Goal: Transaction & Acquisition: Book appointment/travel/reservation

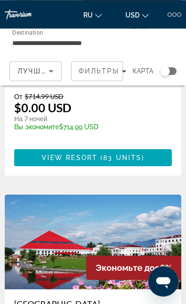
scroll to position [1447, 0]
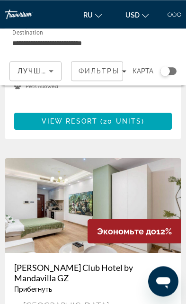
scroll to position [2828, 0]
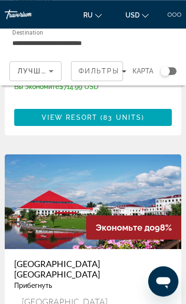
scroll to position [1487, 0]
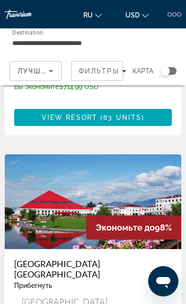
click at [150, 259] on h3 "[GEOGRAPHIC_DATA] [GEOGRAPHIC_DATA]" at bounding box center [93, 269] width 158 height 21
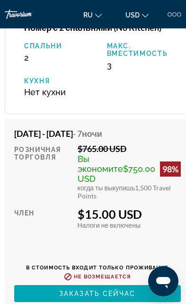
scroll to position [1930, 0]
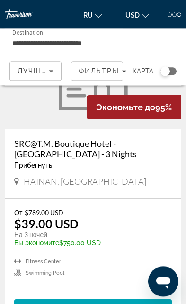
scroll to position [1916, 0]
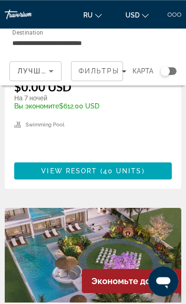
click at [39, 223] on img "Main content" at bounding box center [93, 255] width 177 height 95
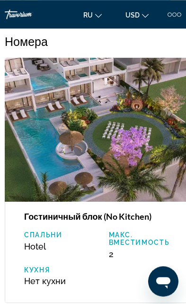
scroll to position [1265, 0]
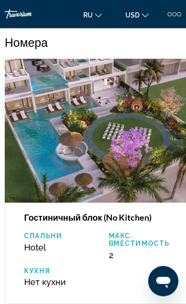
click at [153, 160] on img "Main content" at bounding box center [99, 131] width 189 height 144
click at [159, 161] on img "Main content" at bounding box center [99, 131] width 189 height 144
click at [154, 166] on img "Main content" at bounding box center [99, 131] width 189 height 144
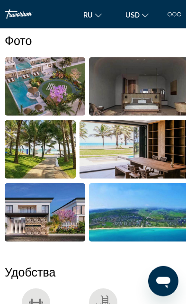
scroll to position [420, 0]
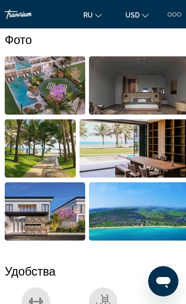
click at [29, 162] on img "Open full-screen image slider" at bounding box center [40, 148] width 71 height 58
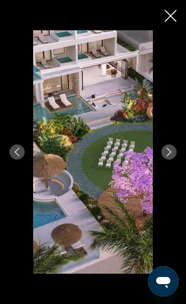
click at [171, 160] on button "Next image" at bounding box center [169, 151] width 15 height 15
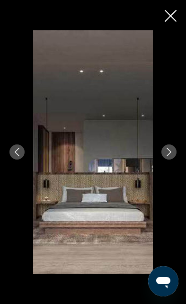
click at [20, 156] on icon "Previous image" at bounding box center [17, 152] width 9 height 9
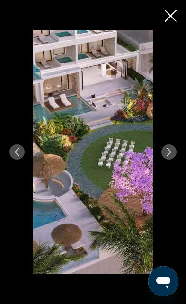
click at [172, 17] on icon "Close slideshow" at bounding box center [171, 16] width 12 height 12
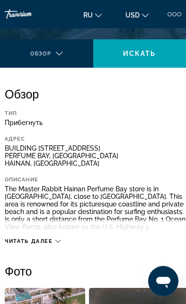
scroll to position [149, 0]
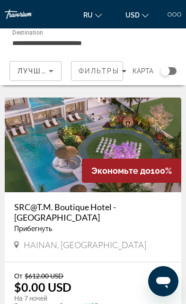
scroll to position [1246, 0]
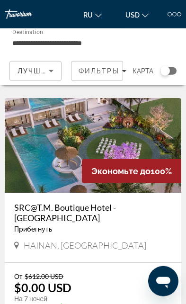
click at [44, 132] on img "Main content" at bounding box center [93, 145] width 177 height 95
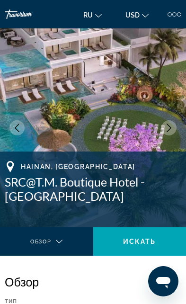
click at [163, 131] on button "Next image" at bounding box center [169, 127] width 15 height 15
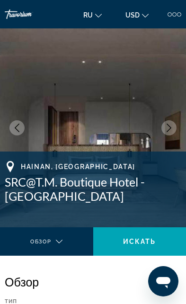
click at [167, 129] on icon "Next image" at bounding box center [169, 128] width 9 height 9
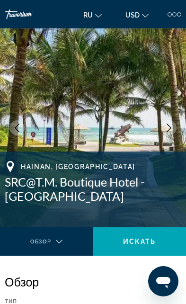
click at [166, 131] on icon "Next image" at bounding box center [169, 128] width 9 height 9
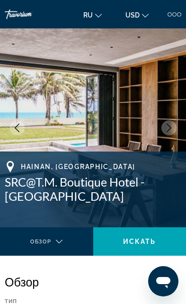
click at [169, 130] on icon "Next image" at bounding box center [169, 128] width 9 height 9
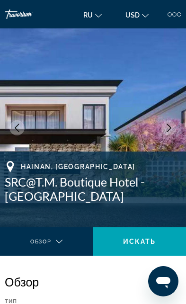
click at [174, 136] on img "Main content" at bounding box center [93, 127] width 186 height 199
click at [176, 134] on img "Main content" at bounding box center [93, 127] width 186 height 199
click at [175, 130] on button "Next image" at bounding box center [169, 127] width 15 height 15
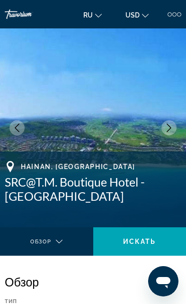
click at [172, 133] on button "Next image" at bounding box center [169, 127] width 15 height 15
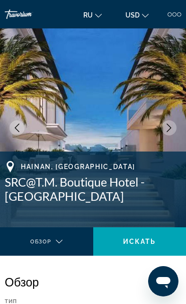
click at [152, 130] on img "Main content" at bounding box center [93, 127] width 186 height 199
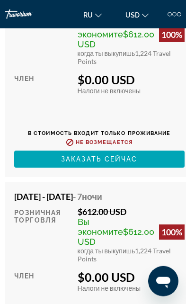
scroll to position [2147, 0]
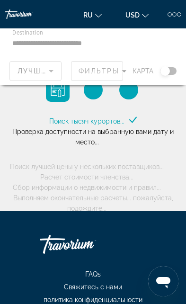
click at [31, 39] on div "Main content" at bounding box center [93, 56] width 186 height 57
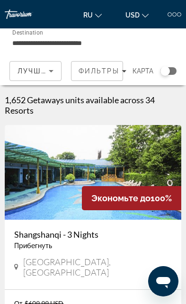
click at [38, 41] on input "**********" at bounding box center [63, 42] width 103 height 11
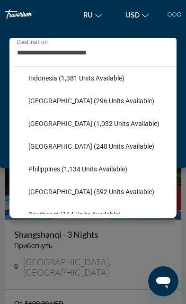
scroll to position [345, 0]
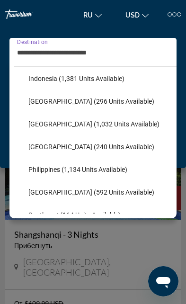
click at [45, 128] on span "Select destination: Malaysia (1,032 units available)" at bounding box center [100, 124] width 153 height 23
type input "**********"
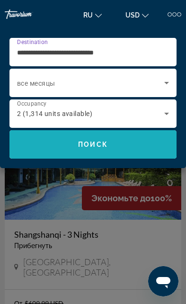
click at [47, 153] on span "Search" at bounding box center [92, 144] width 167 height 23
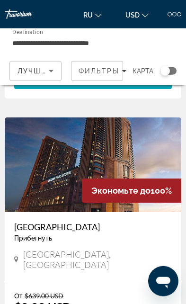
scroll to position [640, 0]
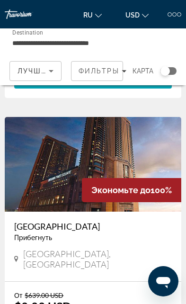
click at [162, 145] on img "Main content" at bounding box center [93, 164] width 177 height 95
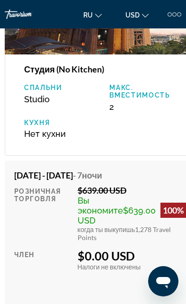
scroll to position [1723, 0]
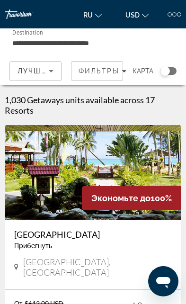
click at [47, 42] on input "**********" at bounding box center [63, 42] width 103 height 11
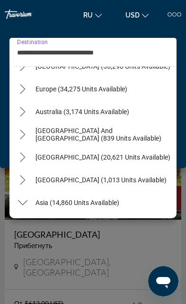
scroll to position [100, 0]
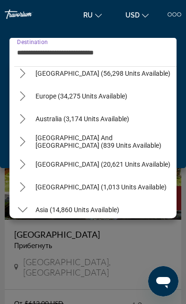
click at [22, 99] on icon "Toggle Europe (34,275 units available) submenu" at bounding box center [22, 95] width 5 height 9
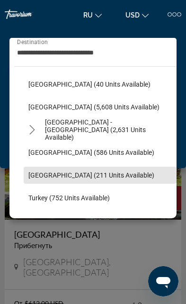
scroll to position [481, 0]
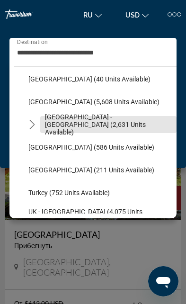
click at [69, 126] on span "[GEOGRAPHIC_DATA] - [GEOGRAPHIC_DATA] (2,631 units available)" at bounding box center [108, 124] width 127 height 23
type input "**********"
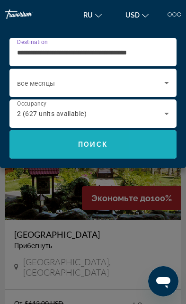
click at [161, 147] on span "Search" at bounding box center [92, 144] width 167 height 23
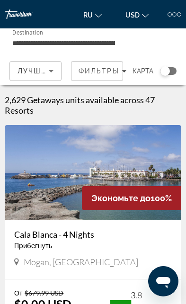
click at [54, 41] on input "**********" at bounding box center [63, 42] width 103 height 11
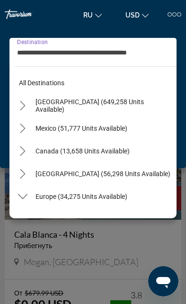
scroll to position [466, 0]
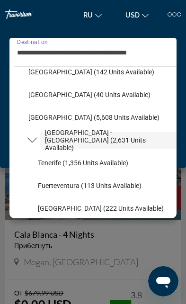
click at [150, 143] on span "[GEOGRAPHIC_DATA] - [GEOGRAPHIC_DATA] (2,631 units available)" at bounding box center [108, 140] width 127 height 23
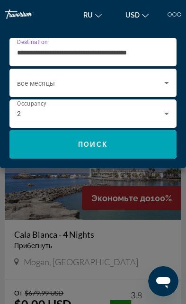
click at [161, 115] on div "2" at bounding box center [90, 113] width 147 height 11
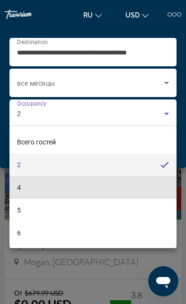
click at [126, 189] on mat-option "4" at bounding box center [92, 187] width 167 height 23
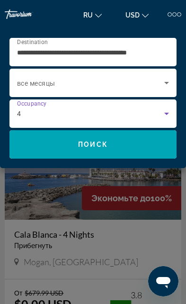
click at [146, 148] on span "Search" at bounding box center [92, 144] width 167 height 23
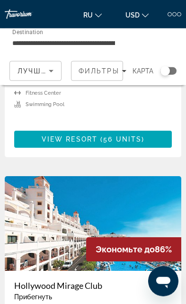
scroll to position [3367, 0]
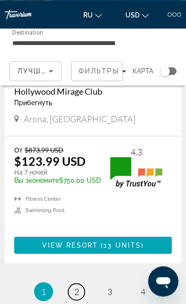
click at [73, 284] on link "page 2" at bounding box center [76, 292] width 17 height 17
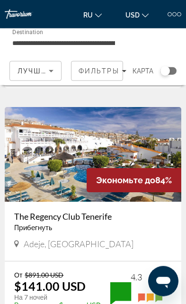
scroll to position [585, 0]
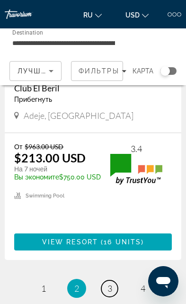
click at [117, 280] on link "page 3" at bounding box center [109, 288] width 17 height 17
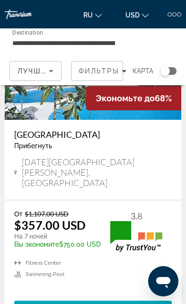
scroll to position [3557, 0]
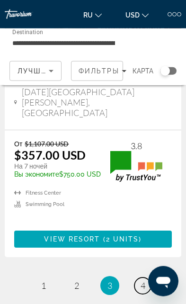
click at [137, 278] on link "page 4" at bounding box center [143, 286] width 17 height 17
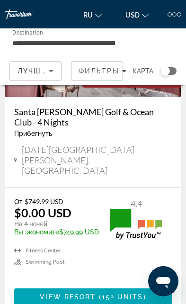
scroll to position [395, 0]
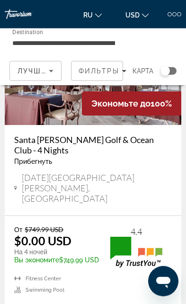
click at [180, 13] on div at bounding box center [179, 14] width 4 height 4
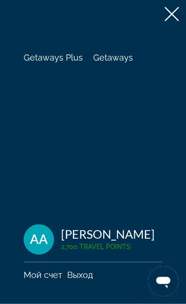
click at [45, 60] on span "Getaways Plus" at bounding box center [53, 58] width 59 height 10
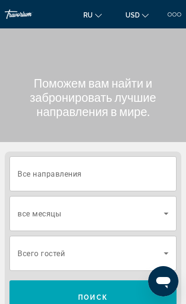
click at [137, 174] on input "Destination Все направления" at bounding box center [93, 174] width 151 height 11
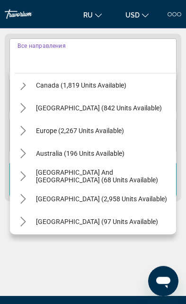
scroll to position [85, 0]
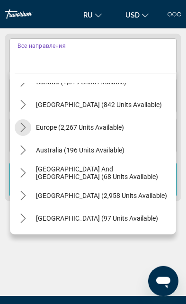
click at [30, 129] on mat-icon "Toggle Europe (2,267 units available) submenu" at bounding box center [23, 127] width 17 height 17
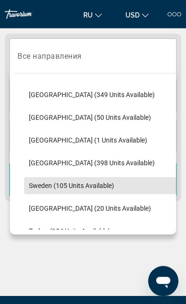
scroll to position [346, 0]
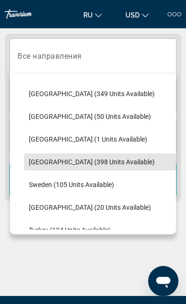
click at [42, 163] on span "[GEOGRAPHIC_DATA] (398 units available)" at bounding box center [92, 162] width 126 height 8
type input "**********"
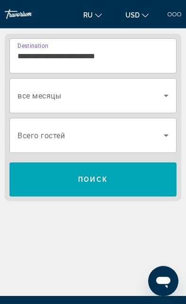
click at [29, 137] on span "Всего гостей" at bounding box center [41, 135] width 47 height 9
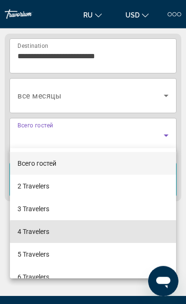
click at [120, 233] on mat-option "4 Travelers" at bounding box center [93, 231] width 166 height 23
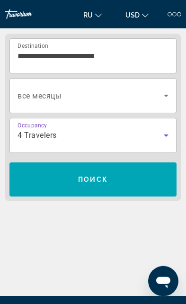
click at [132, 188] on span "Search" at bounding box center [92, 179] width 167 height 23
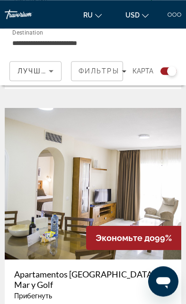
scroll to position [3867, 0]
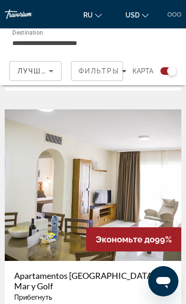
click at [43, 42] on input "**********" at bounding box center [63, 42] width 103 height 11
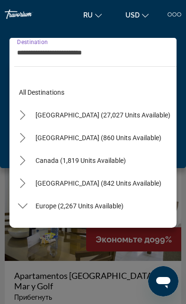
scroll to position [352, 0]
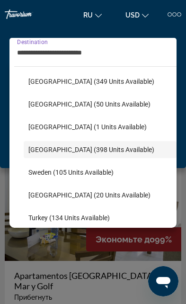
click at [138, 270] on div "Main content" at bounding box center [93, 152] width 186 height 304
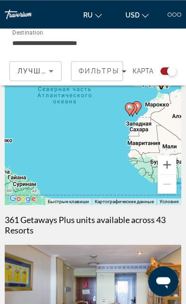
scroll to position [77, 0]
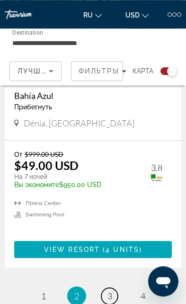
click at [108, 291] on span "3" at bounding box center [110, 296] width 5 height 10
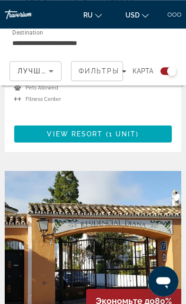
scroll to position [3583, 0]
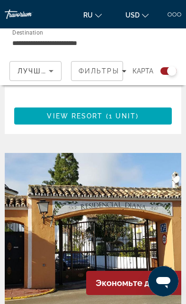
click at [179, 13] on div at bounding box center [179, 14] width 4 height 4
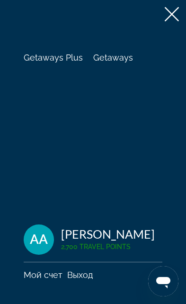
click at [124, 53] on span "Getaways" at bounding box center [113, 58] width 40 height 10
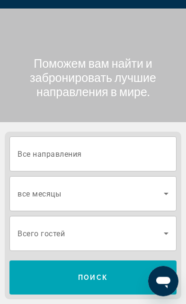
click at [144, 150] on input "Destination Все направления" at bounding box center [93, 154] width 151 height 11
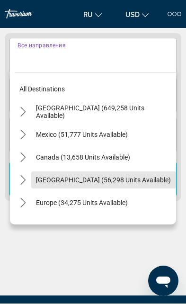
scroll to position [118, 0]
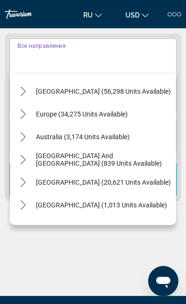
click at [26, 115] on icon "Toggle Europe (34,275 units available) submenu" at bounding box center [22, 113] width 9 height 9
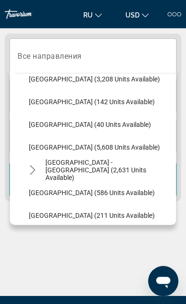
scroll to position [451, 0]
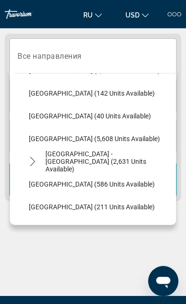
click at [41, 141] on span "[GEOGRAPHIC_DATA] (5,608 units available)" at bounding box center [94, 139] width 131 height 8
type input "**********"
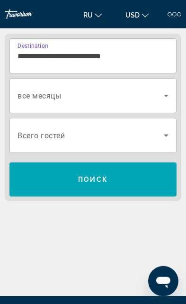
click at [150, 135] on span "Search widget" at bounding box center [91, 135] width 146 height 11
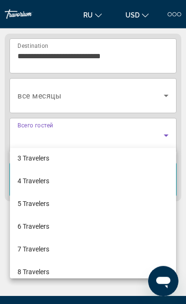
scroll to position [50, 0]
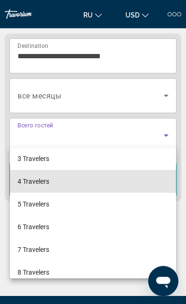
click at [43, 183] on span "4 Travelers" at bounding box center [34, 181] width 32 height 11
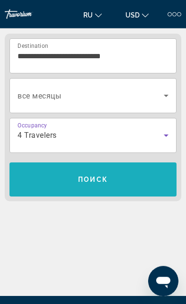
click at [128, 175] on span "Search" at bounding box center [92, 179] width 167 height 23
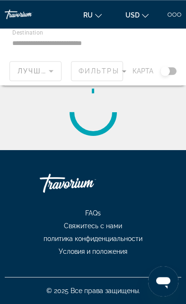
scroll to position [19, 0]
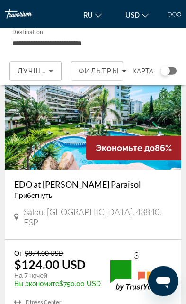
scroll to position [1296, 0]
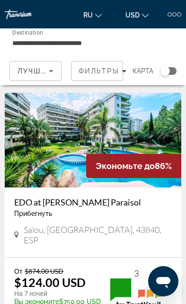
click at [64, 41] on input "**********" at bounding box center [63, 42] width 103 height 11
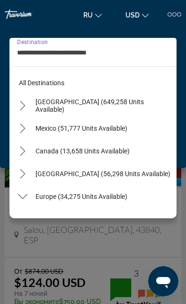
scroll to position [443, 0]
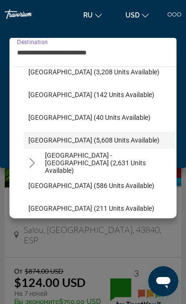
click at [57, 164] on span "[GEOGRAPHIC_DATA] - [GEOGRAPHIC_DATA] (2,631 units available)" at bounding box center [108, 163] width 127 height 23
type input "**********"
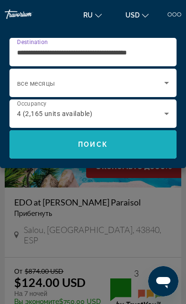
click at [45, 150] on span "Search" at bounding box center [92, 144] width 167 height 23
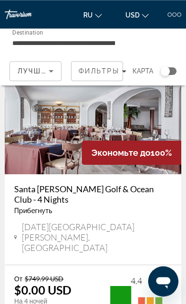
scroll to position [351, 0]
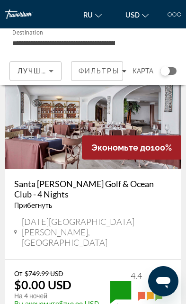
click at [161, 134] on img "Main content" at bounding box center [93, 121] width 177 height 95
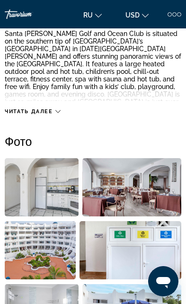
scroll to position [20, 0]
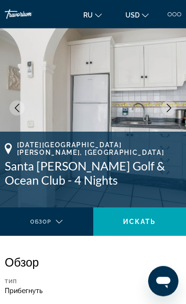
click at [176, 111] on img "Main content" at bounding box center [93, 108] width 186 height 199
click at [166, 109] on icon "Next image" at bounding box center [169, 108] width 9 height 9
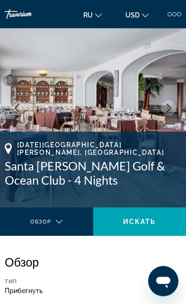
click at [165, 113] on button "Next image" at bounding box center [169, 107] width 15 height 15
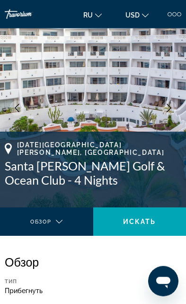
click at [166, 111] on icon "Next image" at bounding box center [169, 108] width 9 height 9
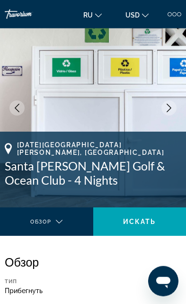
click at [168, 108] on icon "Next image" at bounding box center [169, 108] width 9 height 9
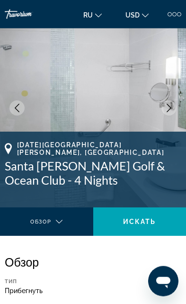
click at [169, 108] on icon "Next image" at bounding box center [169, 108] width 9 height 9
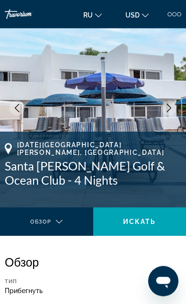
click at [173, 107] on button "Next image" at bounding box center [169, 107] width 15 height 15
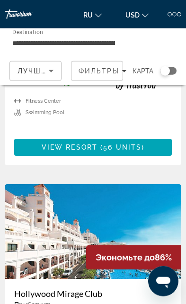
scroll to position [3359, 0]
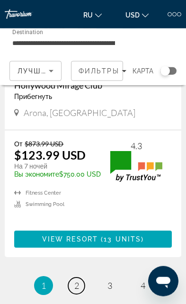
click at [75, 280] on span "2" at bounding box center [76, 285] width 5 height 10
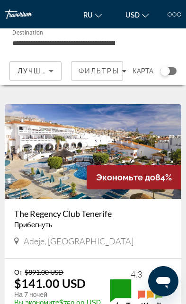
scroll to position [588, 0]
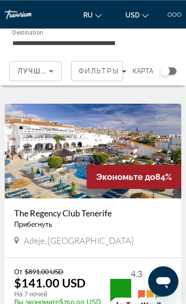
click at [43, 177] on img "Main content" at bounding box center [93, 151] width 177 height 95
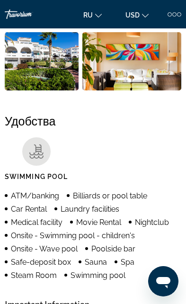
scroll to position [20, 0]
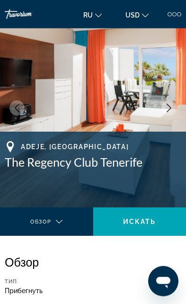
click at [170, 108] on icon "Next image" at bounding box center [169, 108] width 9 height 9
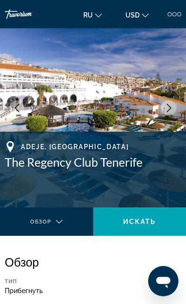
click at [170, 107] on icon "Next image" at bounding box center [169, 108] width 9 height 9
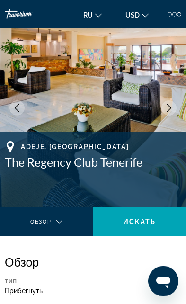
click at [170, 107] on icon "Next image" at bounding box center [169, 108] width 9 height 9
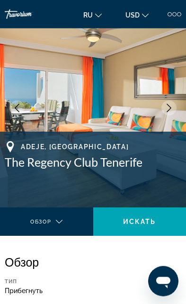
click at [170, 107] on icon "Next image" at bounding box center [169, 108] width 5 height 9
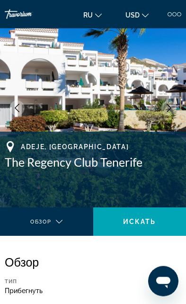
click at [170, 106] on icon "Next image" at bounding box center [169, 108] width 5 height 9
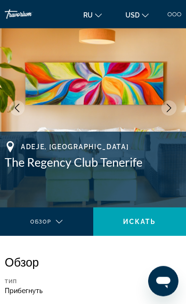
click at [170, 106] on icon "Next image" at bounding box center [169, 108] width 9 height 9
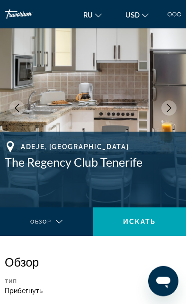
click at [168, 108] on icon "Next image" at bounding box center [169, 108] width 9 height 9
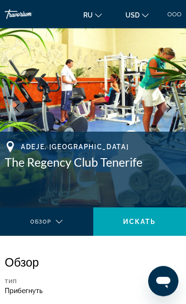
click at [169, 108] on icon "Next image" at bounding box center [169, 108] width 9 height 9
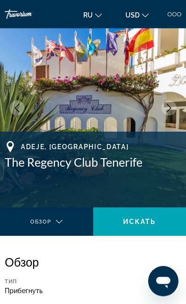
click at [170, 107] on icon "Next image" at bounding box center [169, 108] width 9 height 9
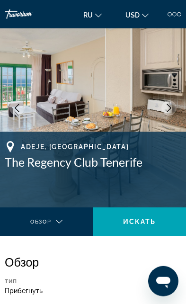
click at [170, 107] on icon "Next image" at bounding box center [169, 108] width 5 height 9
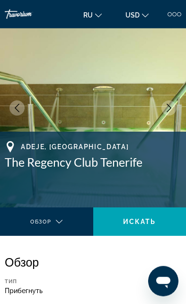
click at [168, 108] on icon "Next image" at bounding box center [169, 108] width 9 height 9
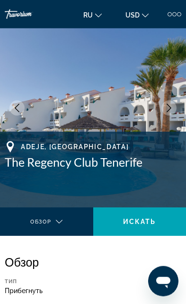
click at [168, 107] on icon "Next image" at bounding box center [169, 108] width 9 height 9
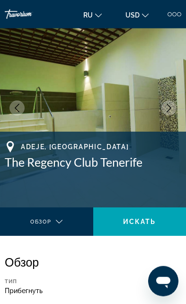
click at [9, 108] on img "Main content" at bounding box center [93, 108] width 186 height 199
click at [11, 110] on button "Previous image" at bounding box center [16, 107] width 15 height 15
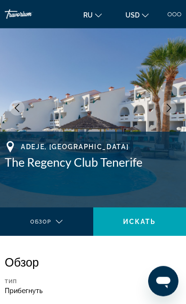
click at [17, 106] on icon "Previous image" at bounding box center [17, 108] width 5 height 9
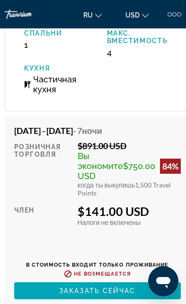
scroll to position [1807, 0]
